Goal: Information Seeking & Learning: Learn about a topic

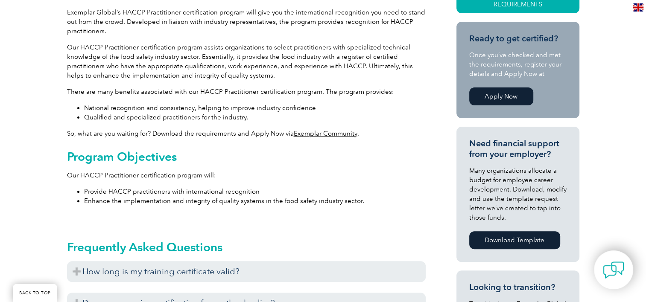
scroll to position [384, 0]
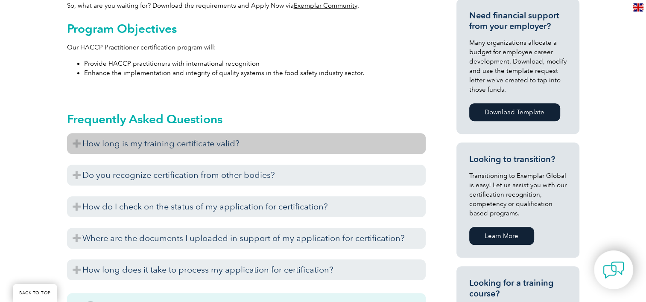
click at [180, 143] on h3 "How long is my training certificate valid?" at bounding box center [246, 143] width 358 height 21
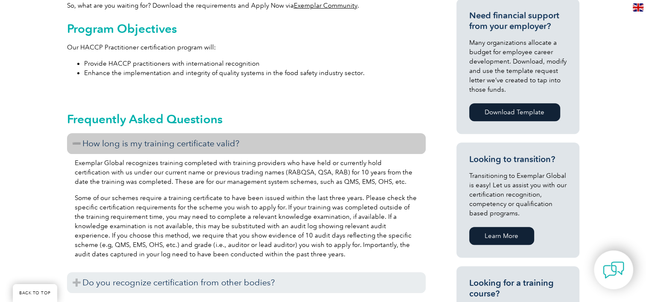
click at [180, 143] on h3 "How long is my training certificate valid?" at bounding box center [246, 143] width 358 height 21
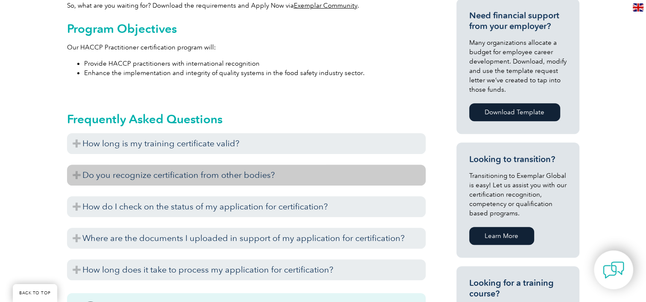
click at [193, 175] on h3 "Do you recognize certification from other bodies?" at bounding box center [246, 175] width 358 height 21
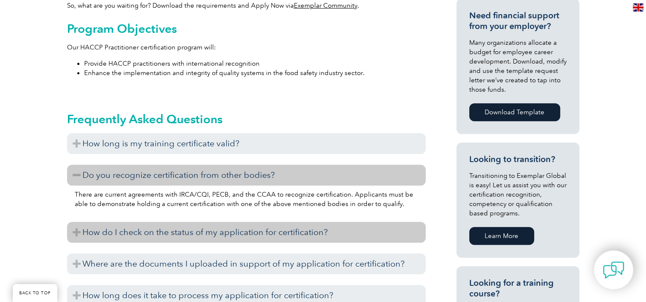
click at [268, 234] on h3 "How do I check on the status of my application for certification?" at bounding box center [246, 232] width 358 height 21
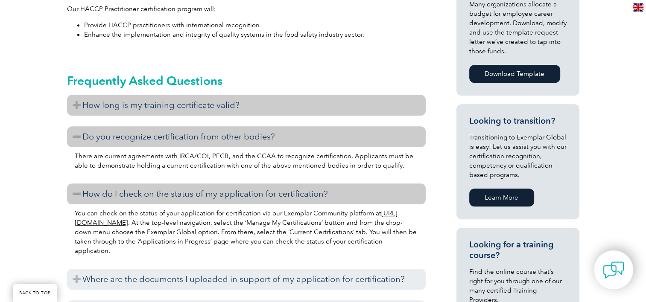
scroll to position [427, 0]
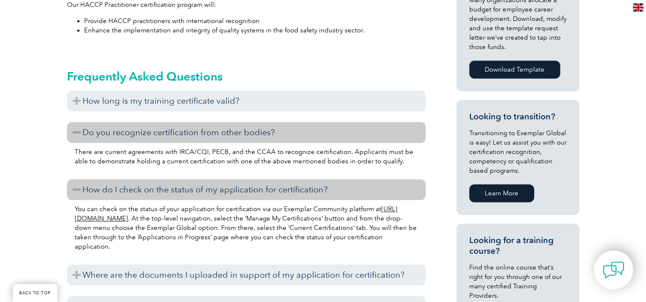
click at [122, 218] on link "https://community.exemplarglobal.org/" at bounding box center [236, 213] width 323 height 17
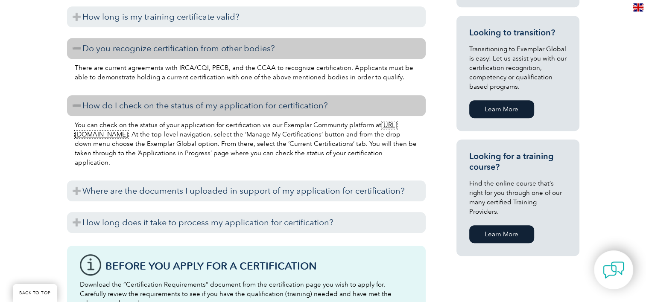
scroll to position [512, 0]
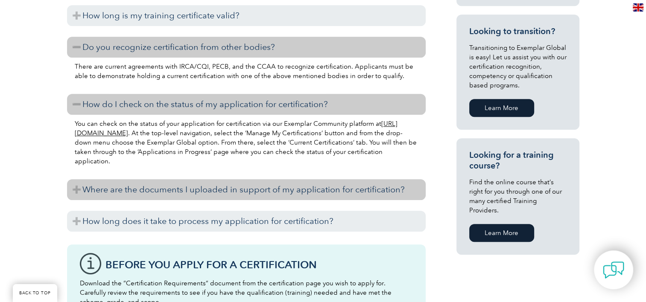
click at [245, 190] on h3 "Where are the documents I uploaded in support of my application for certificati…" at bounding box center [246, 189] width 358 height 21
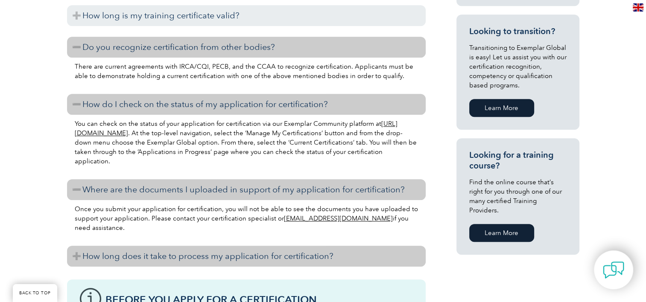
click at [303, 256] on h3 "How long does it take to process my application for certification?" at bounding box center [246, 256] width 358 height 21
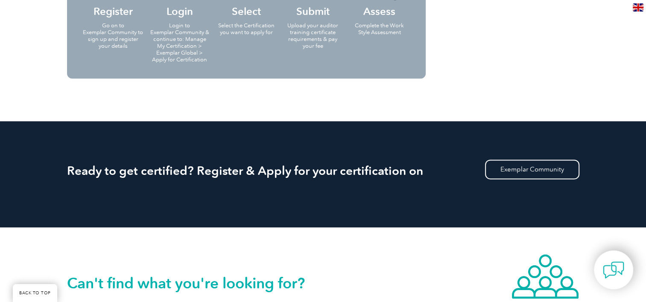
scroll to position [1067, 0]
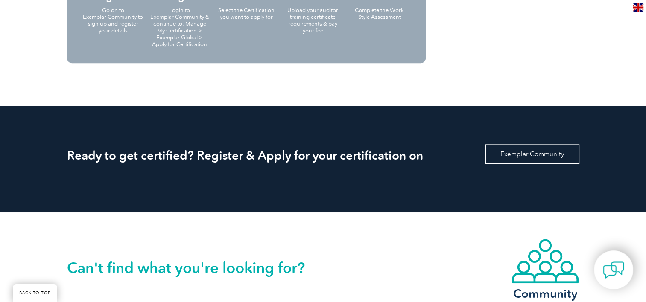
click at [530, 156] on link "Exemplar Community" at bounding box center [532, 154] width 94 height 20
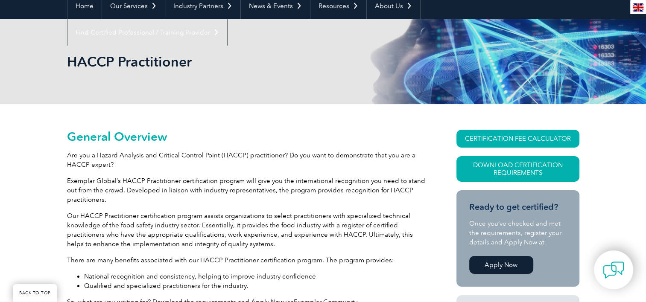
scroll to position [85, 0]
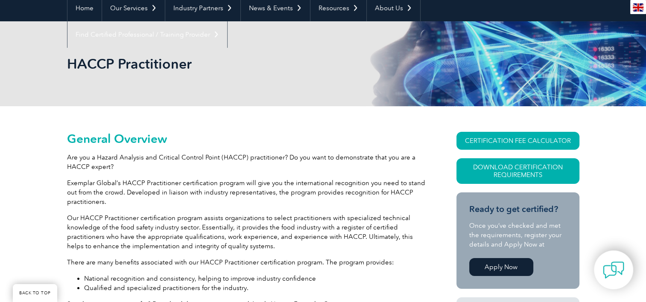
click at [643, 9] on div "en" at bounding box center [638, 7] width 16 height 14
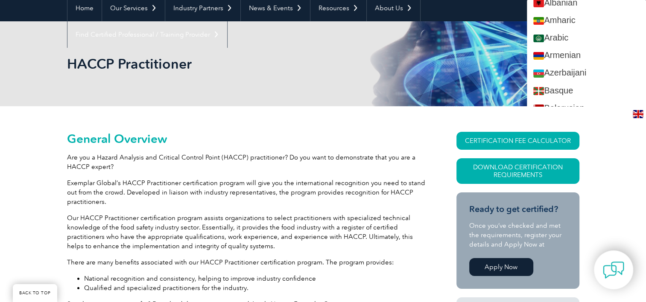
scroll to position [0, 0]
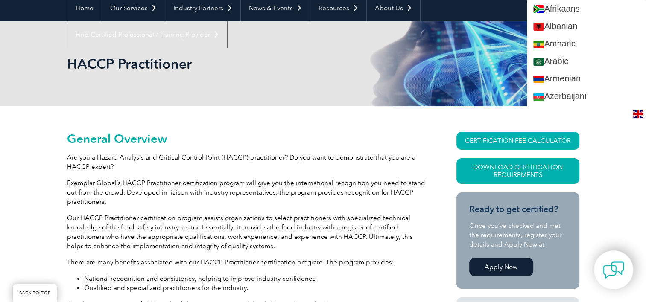
click at [403, 66] on div "HACCP Practitioner" at bounding box center [323, 63] width 512 height 85
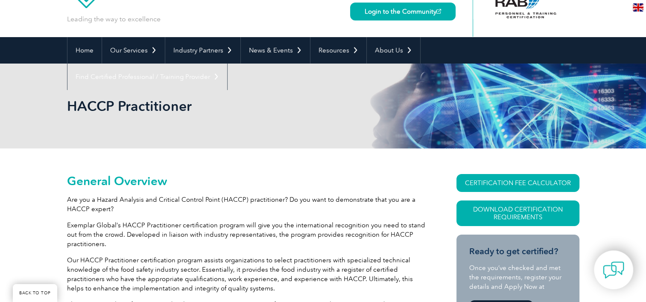
scroll to position [171, 0]
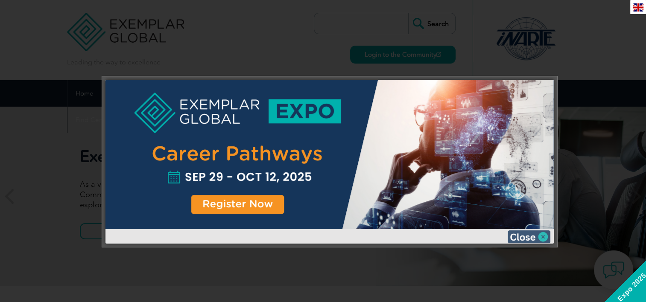
click at [523, 233] on img at bounding box center [528, 236] width 43 height 13
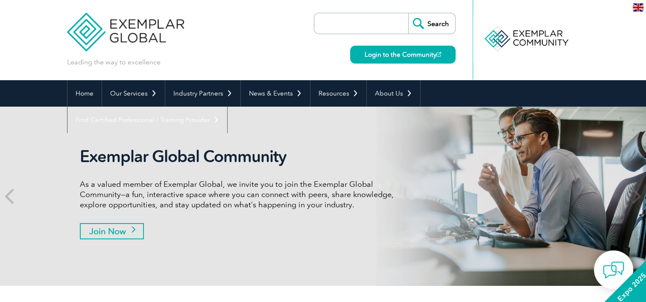
click at [121, 231] on link "Join Now" at bounding box center [112, 231] width 64 height 16
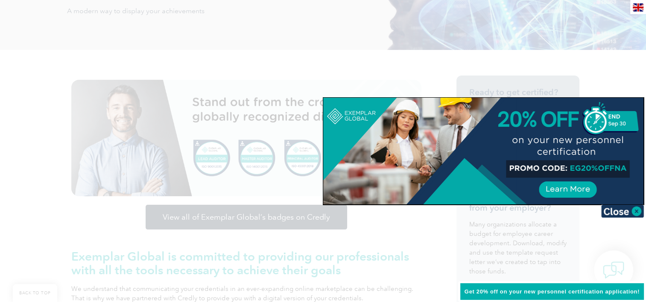
scroll to position [213, 0]
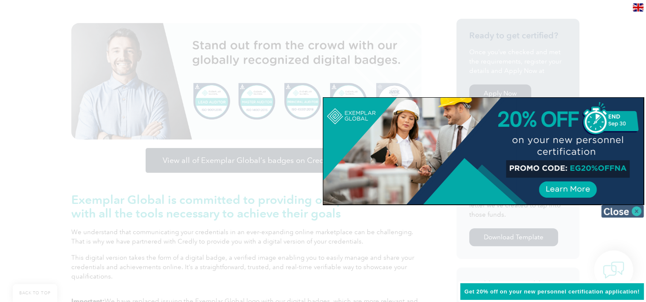
click at [609, 210] on img at bounding box center [622, 211] width 43 height 13
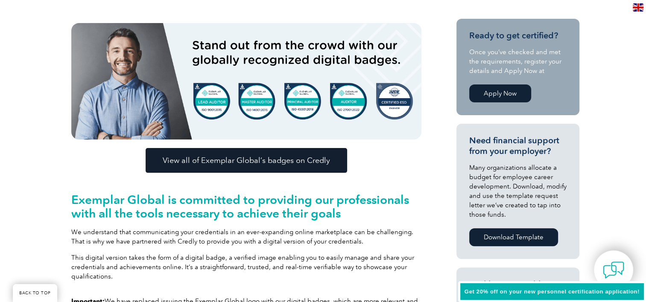
click at [507, 94] on link "Apply Now" at bounding box center [500, 93] width 62 height 18
